Goal: Task Accomplishment & Management: Manage account settings

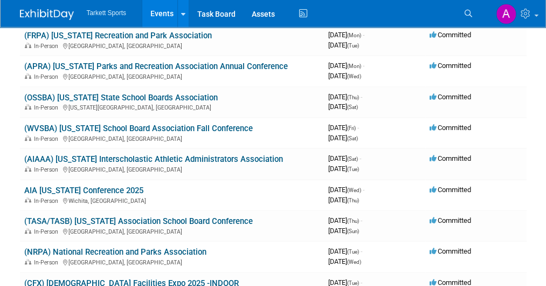
scroll to position [108, 0]
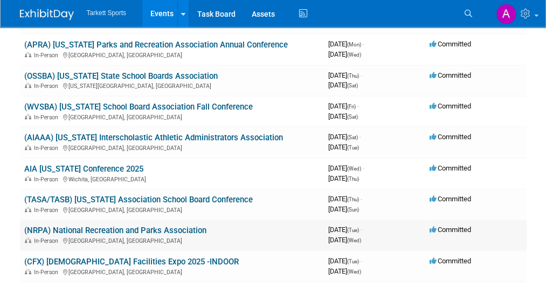
click at [191, 234] on link "(NRPA) National Recreation and Parks Association" at bounding box center [115, 230] width 182 height 10
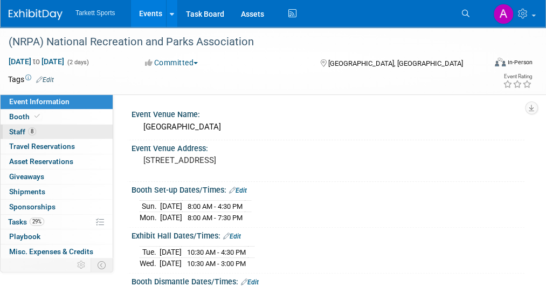
click at [28, 131] on span "8" at bounding box center [32, 131] width 8 height 8
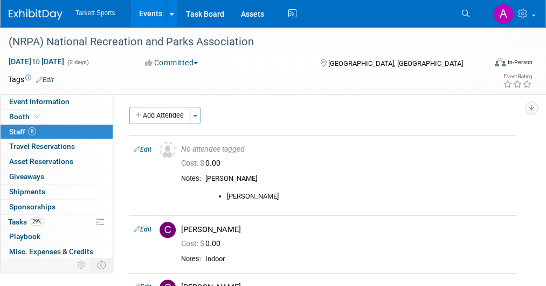
scroll to position [1, 0]
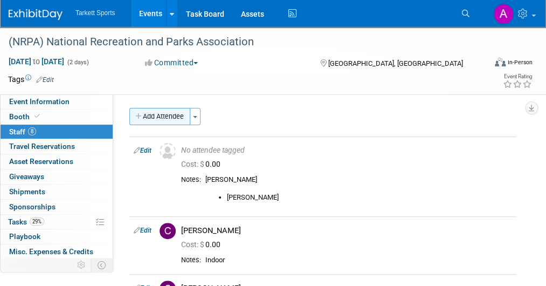
click at [141, 115] on icon "button" at bounding box center [139, 116] width 8 height 7
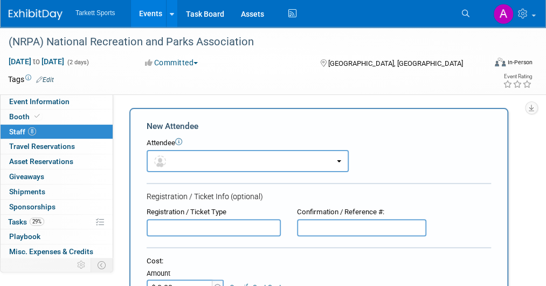
scroll to position [0, 0]
click at [180, 163] on button "button" at bounding box center [248, 161] width 202 height 22
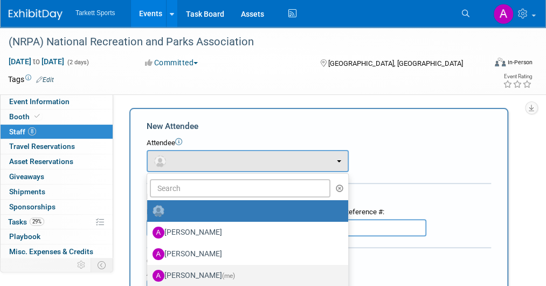
click at [195, 273] on label "Adam Winnicky (me)" at bounding box center [245, 275] width 185 height 17
click at [149, 273] on input "Adam Winnicky (me)" at bounding box center [145, 274] width 7 height 7
select select "a0915d22-e53b-4cf0-946f-9c5e3125a8a2"
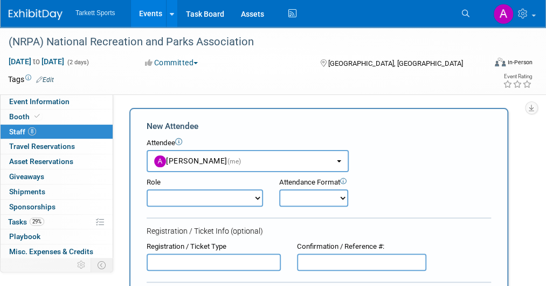
click at [258, 195] on select "Captain Demonstrator Event Staff Host Marketing Staff Planner Presenter" at bounding box center [205, 197] width 117 height 17
select select "4"
click at [147, 189] on select "Captain Demonstrator Event Staff Host Marketing Staff Planner Presenter" at bounding box center [205, 197] width 117 height 17
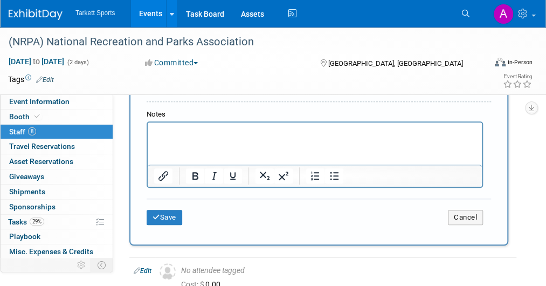
scroll to position [339, 0]
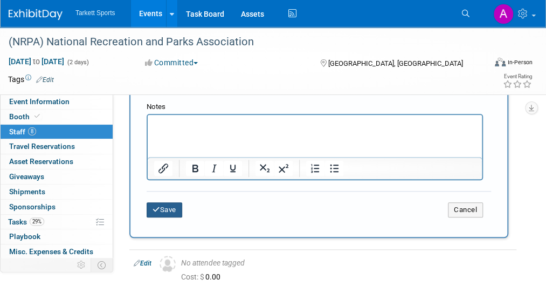
click at [154, 209] on icon "submit" at bounding box center [157, 209] width 8 height 7
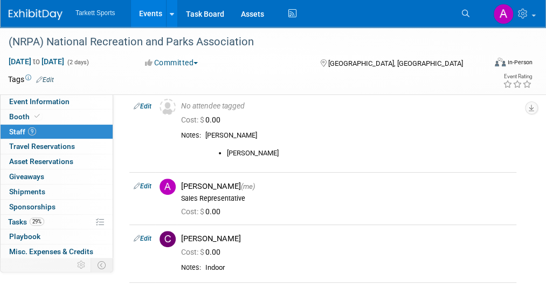
scroll to position [0, 0]
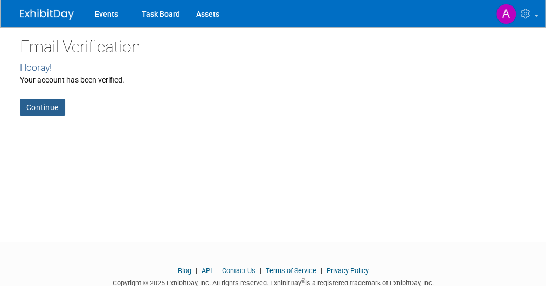
click at [55, 111] on link "Continue" at bounding box center [42, 107] width 45 height 17
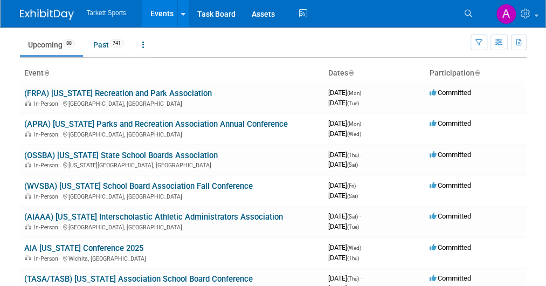
scroll to position [14, 0]
